Goal: Task Accomplishment & Management: Use online tool/utility

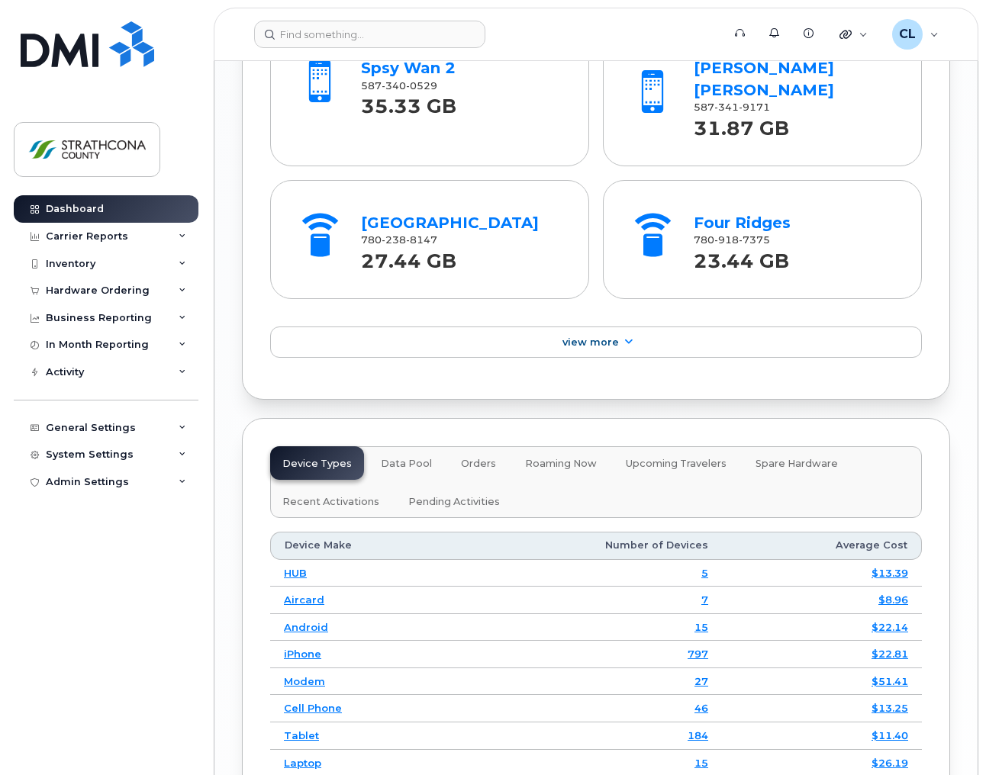
scroll to position [1953, 0]
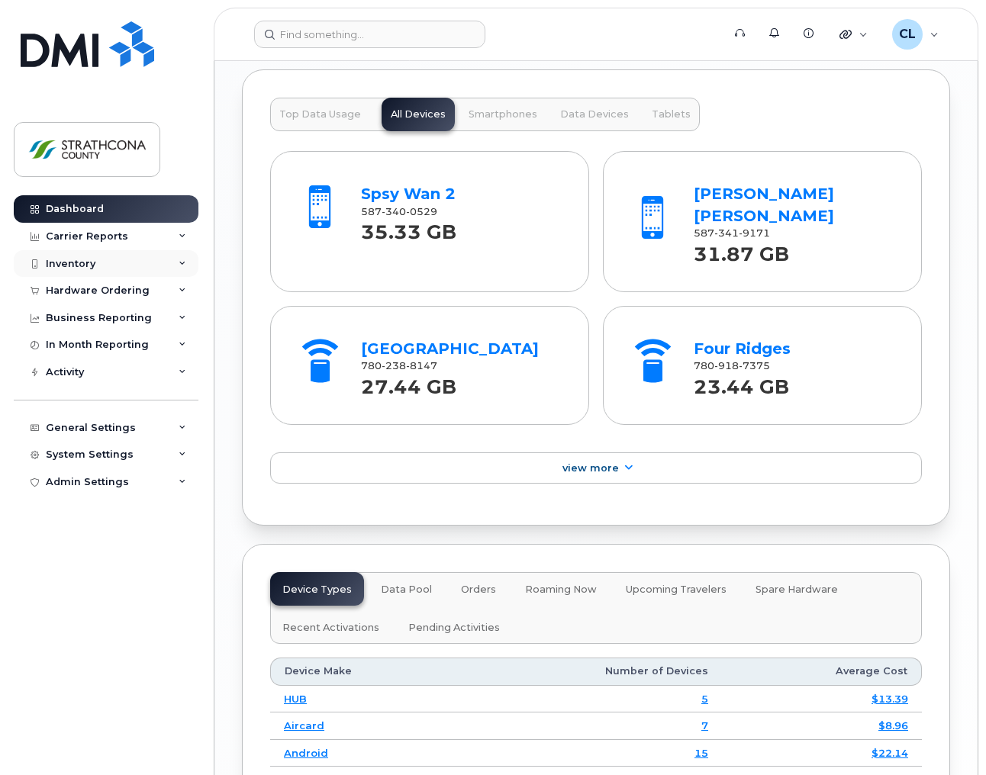
click at [154, 269] on div "Inventory" at bounding box center [106, 263] width 185 height 27
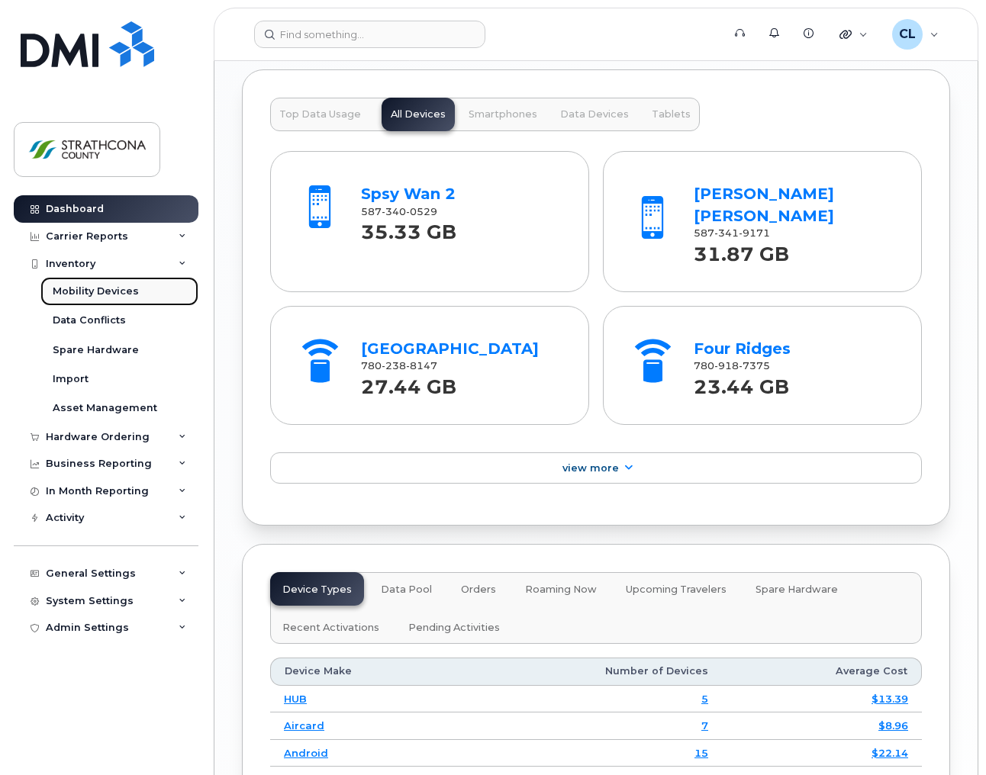
click at [116, 285] on div "Mobility Devices" at bounding box center [96, 292] width 86 height 14
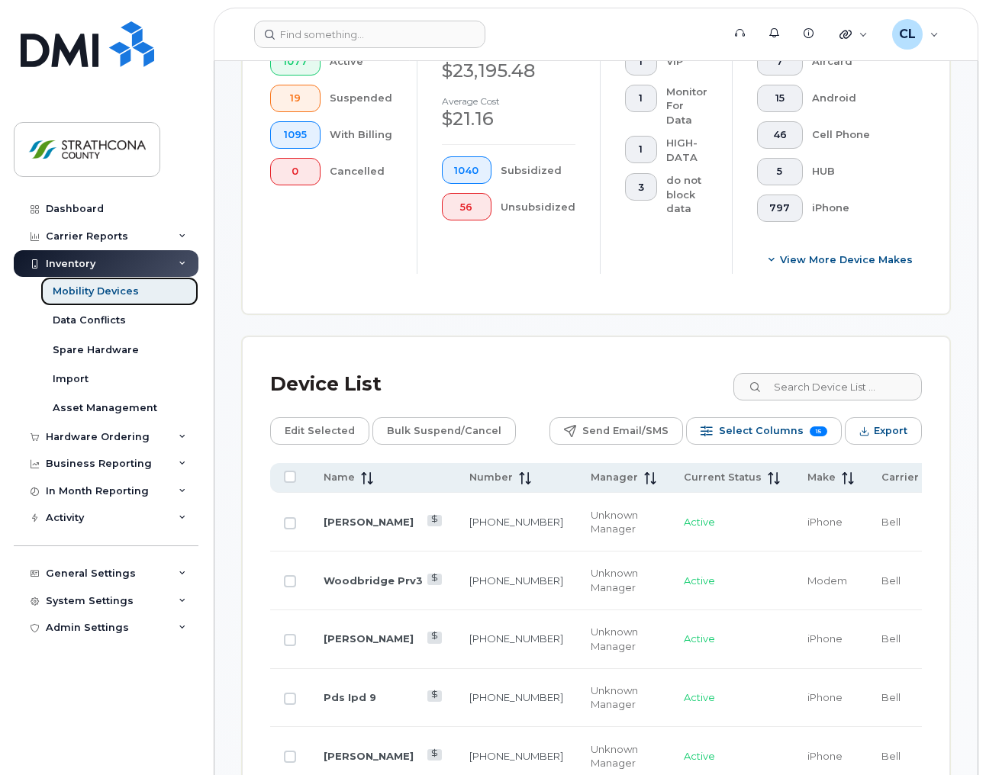
scroll to position [671, 0]
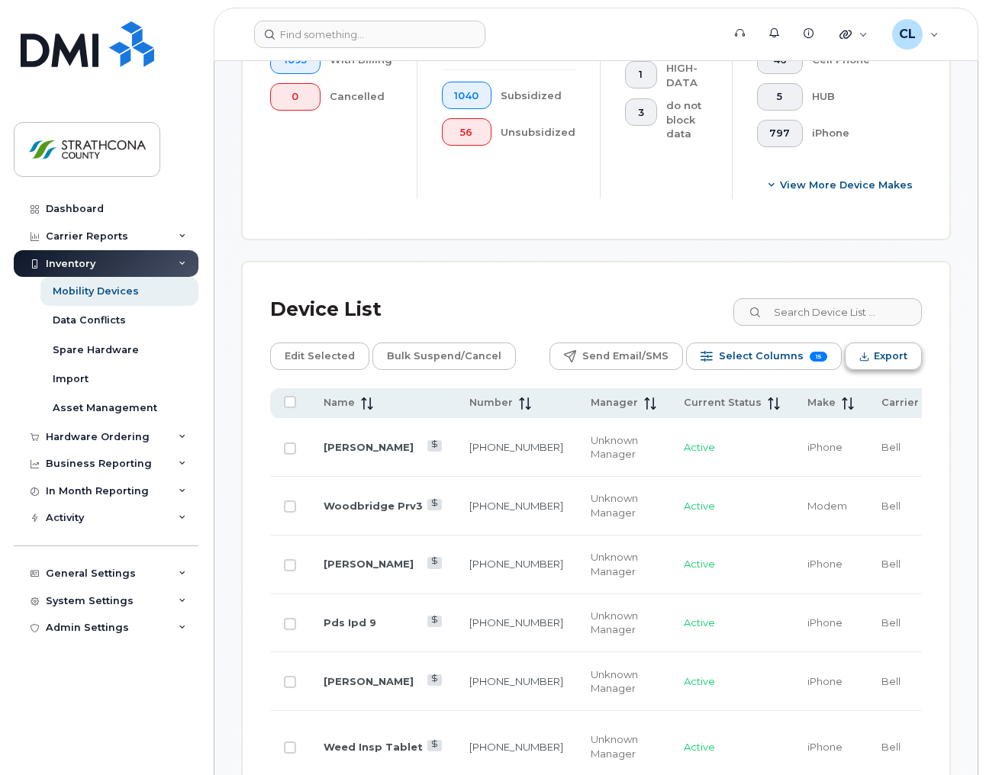
click at [900, 360] on span "Export" at bounding box center [891, 356] width 34 height 23
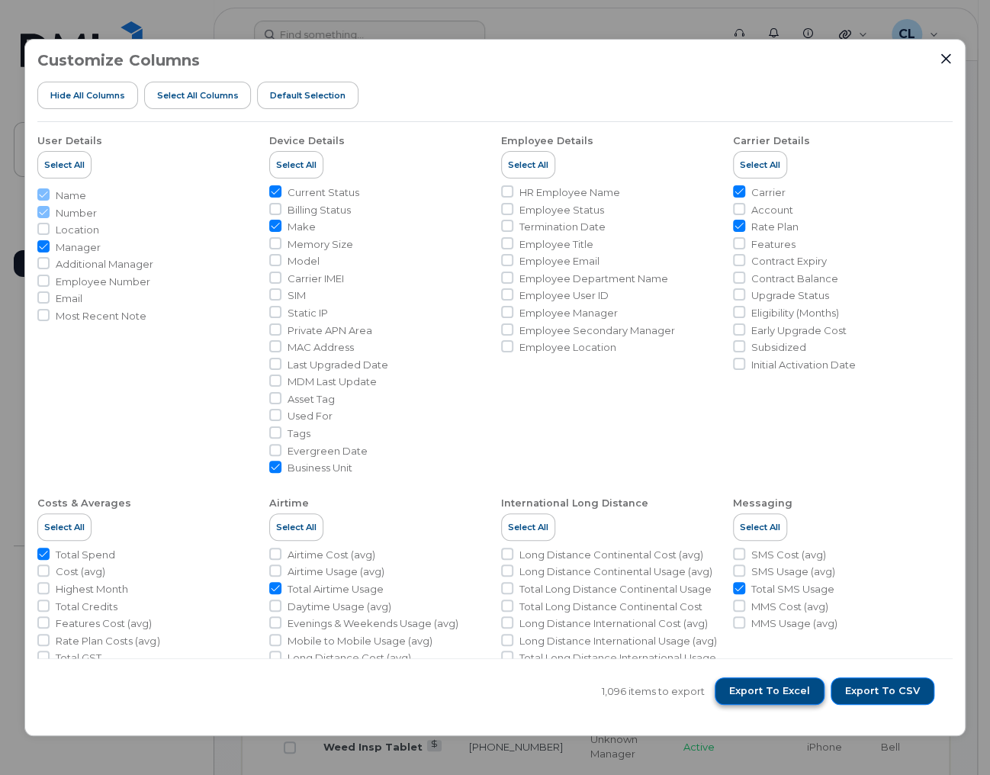
click at [772, 693] on span "Export to Excel" at bounding box center [769, 691] width 81 height 14
click at [751, 55] on div "Customize Columns Hide All Columns Select all Columns Default Selection" at bounding box center [494, 87] width 915 height 70
click at [940, 54] on icon "Close" at bounding box center [946, 59] width 12 height 12
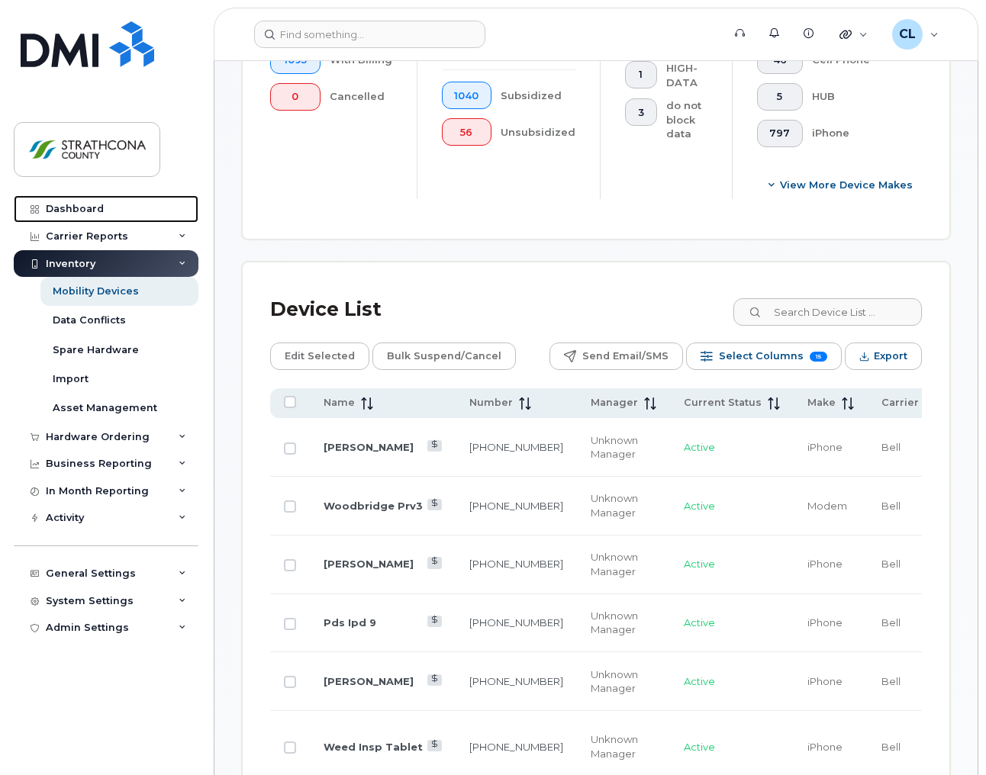
drag, startPoint x: 104, startPoint y: 202, endPoint x: 225, endPoint y: 251, distance: 130.8
click at [104, 202] on link "Dashboard" at bounding box center [106, 208] width 185 height 27
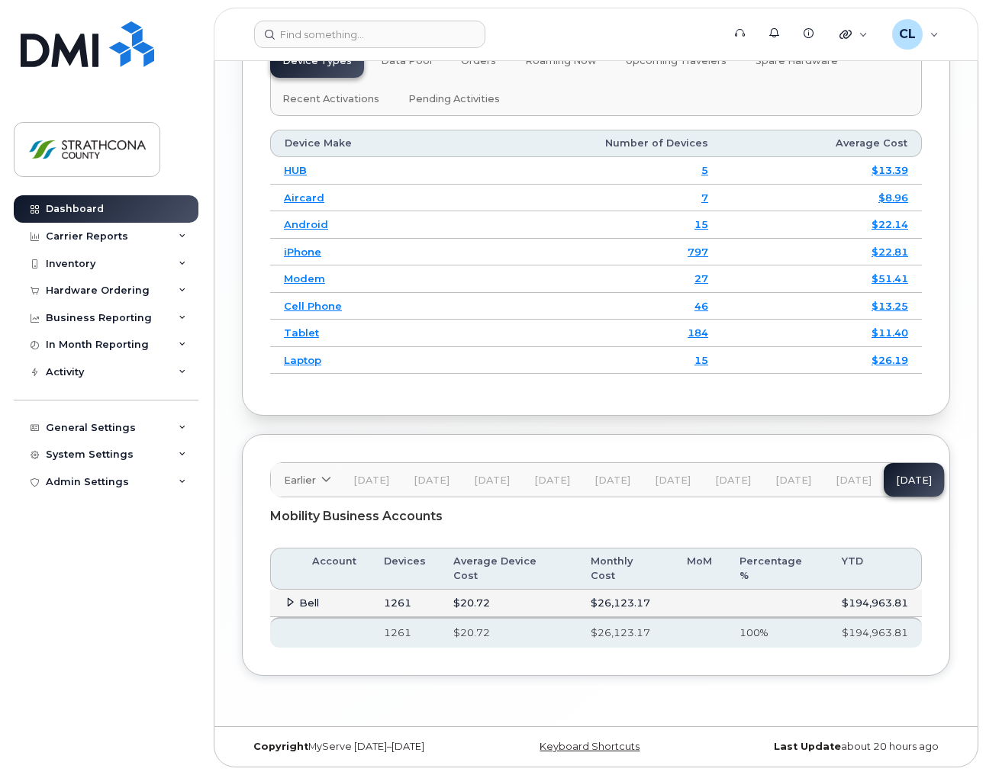
scroll to position [2394, 0]
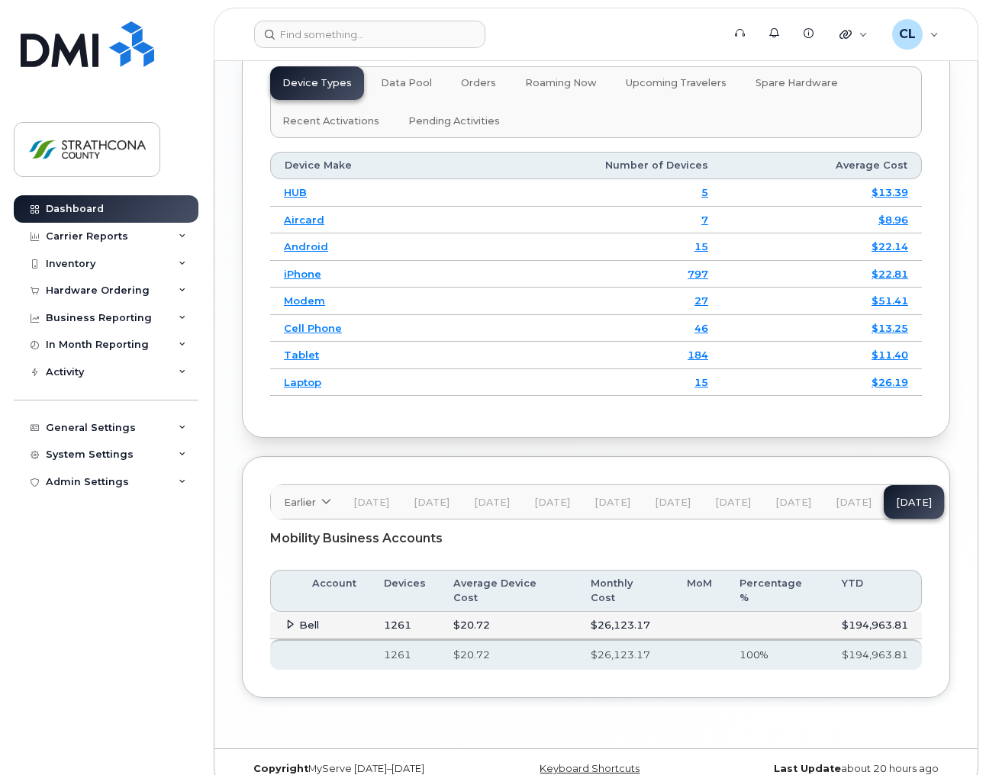
click at [290, 620] on icon at bounding box center [290, 625] width 10 height 10
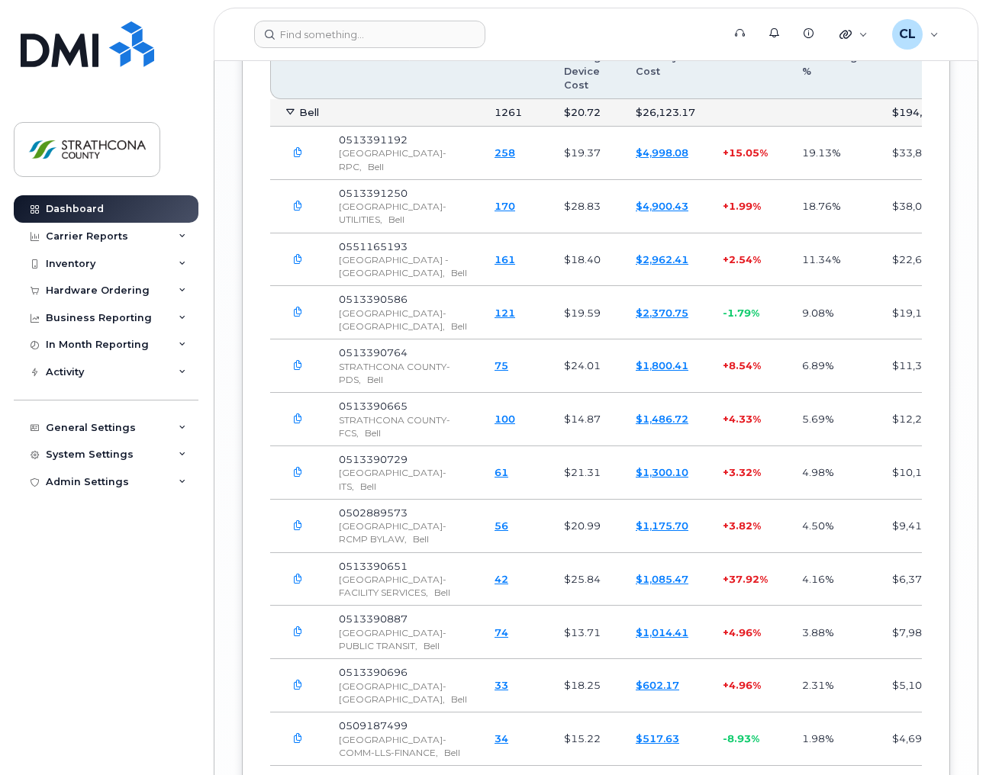
scroll to position [2940, 0]
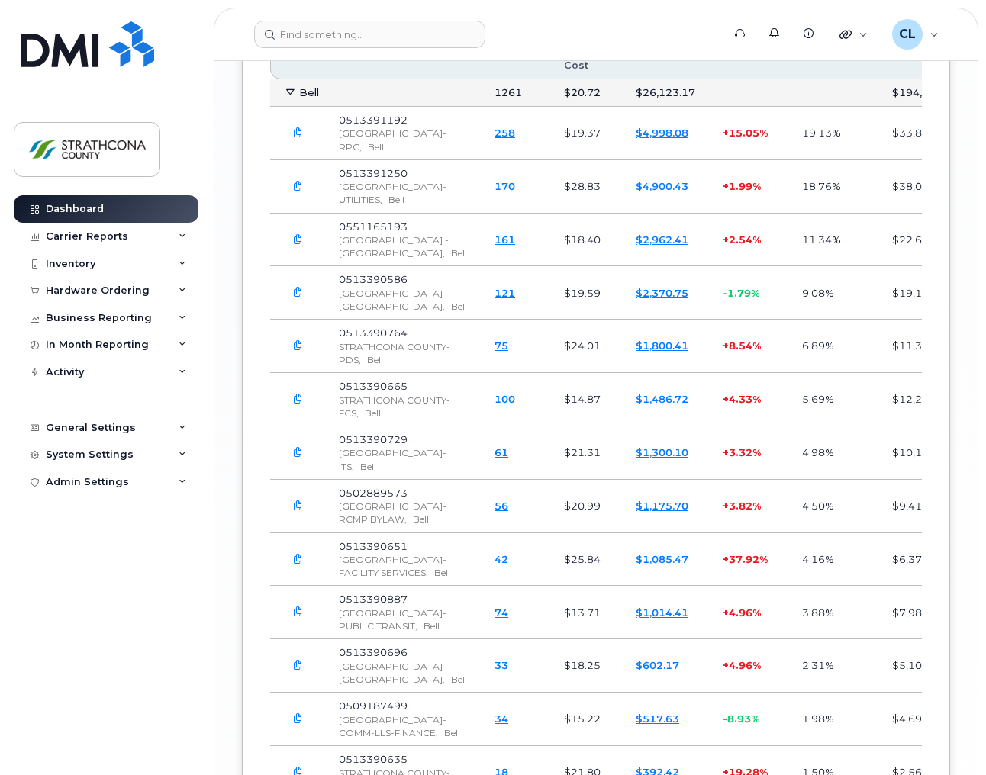
click at [295, 565] on icon "button" at bounding box center [298, 560] width 10 height 10
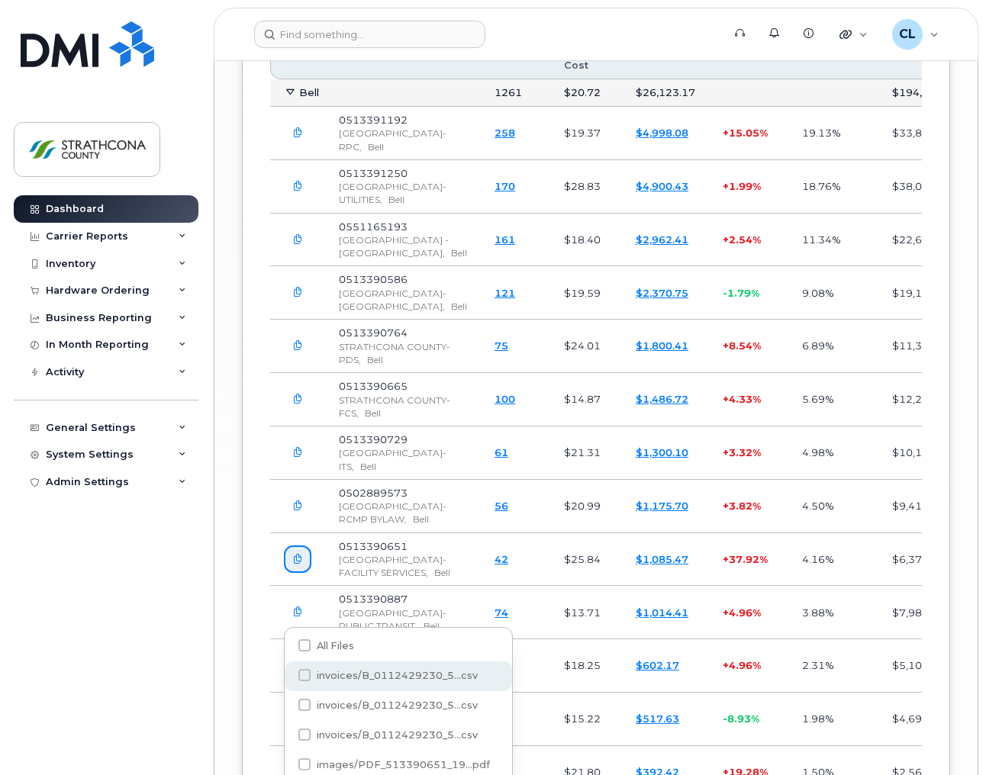
click at [302, 669] on span at bounding box center [304, 675] width 12 height 12
click at [288, 672] on input "invoices/B_0112429230_5...csv" at bounding box center [284, 676] width 8 height 8
click at [302, 669] on span at bounding box center [304, 675] width 12 height 12
click at [288, 672] on input "invoices/B_0112429230_5...csv" at bounding box center [284, 676] width 8 height 8
checkbox input "false"
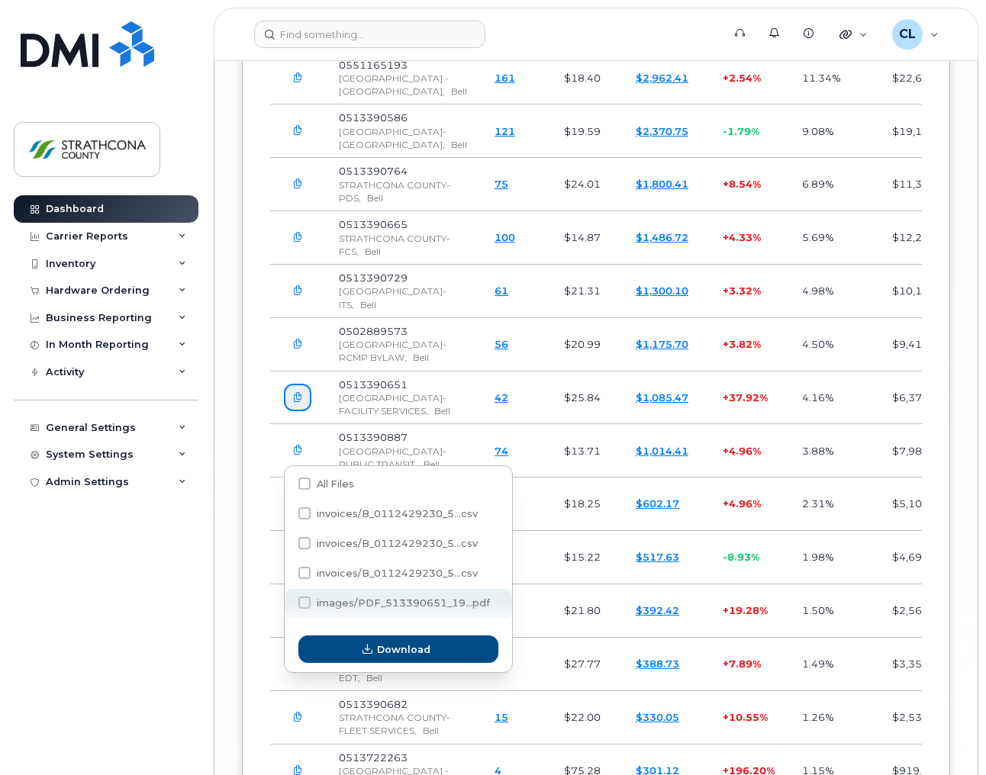
scroll to position [3124, 0]
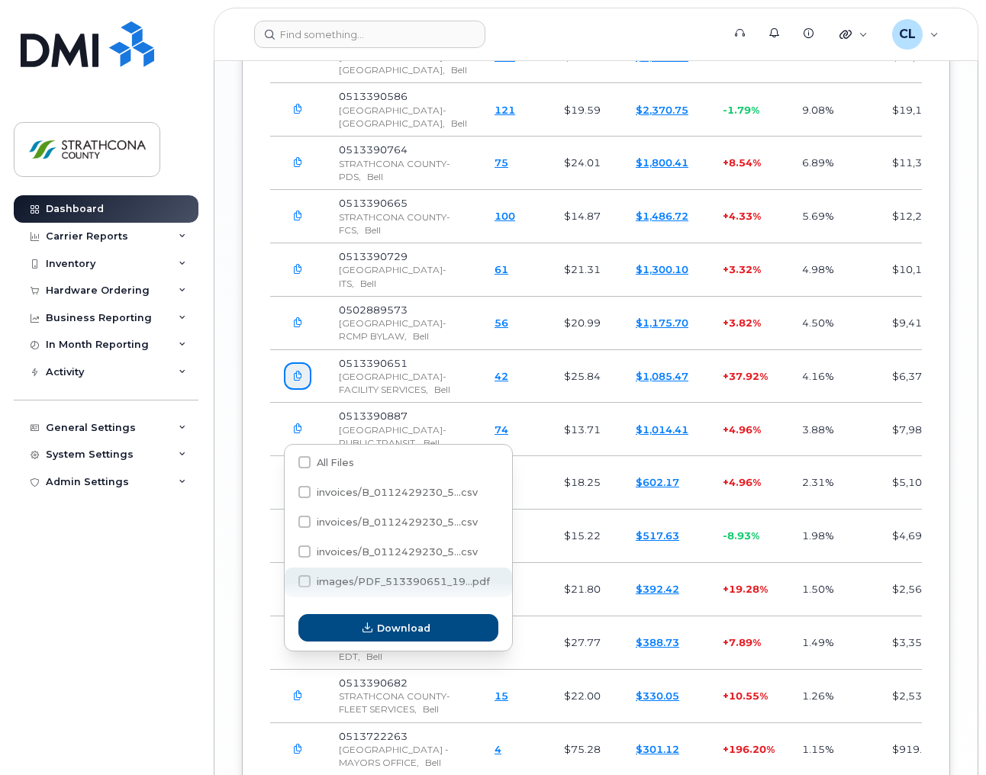
click at [301, 580] on span at bounding box center [304, 581] width 12 height 12
click at [288, 580] on input "images/PDF_513390651_19...pdf" at bounding box center [284, 582] width 8 height 8
checkbox input "true"
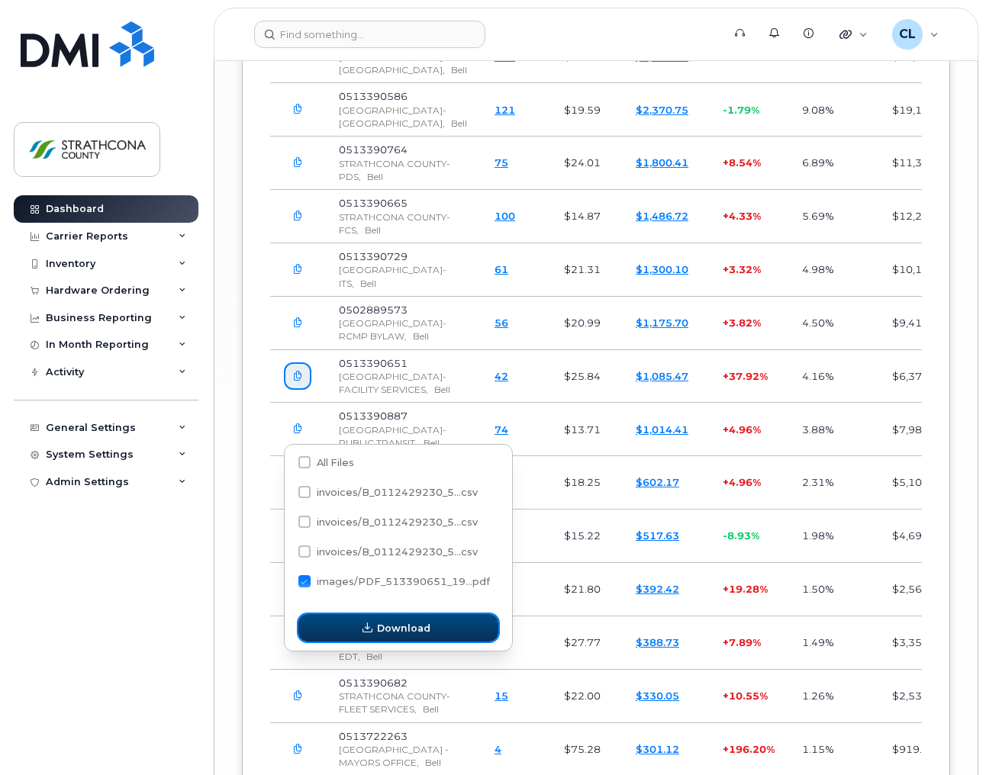
click at [367, 623] on icon "button" at bounding box center [367, 628] width 10 height 10
